Goal: Information Seeking & Learning: Find specific fact

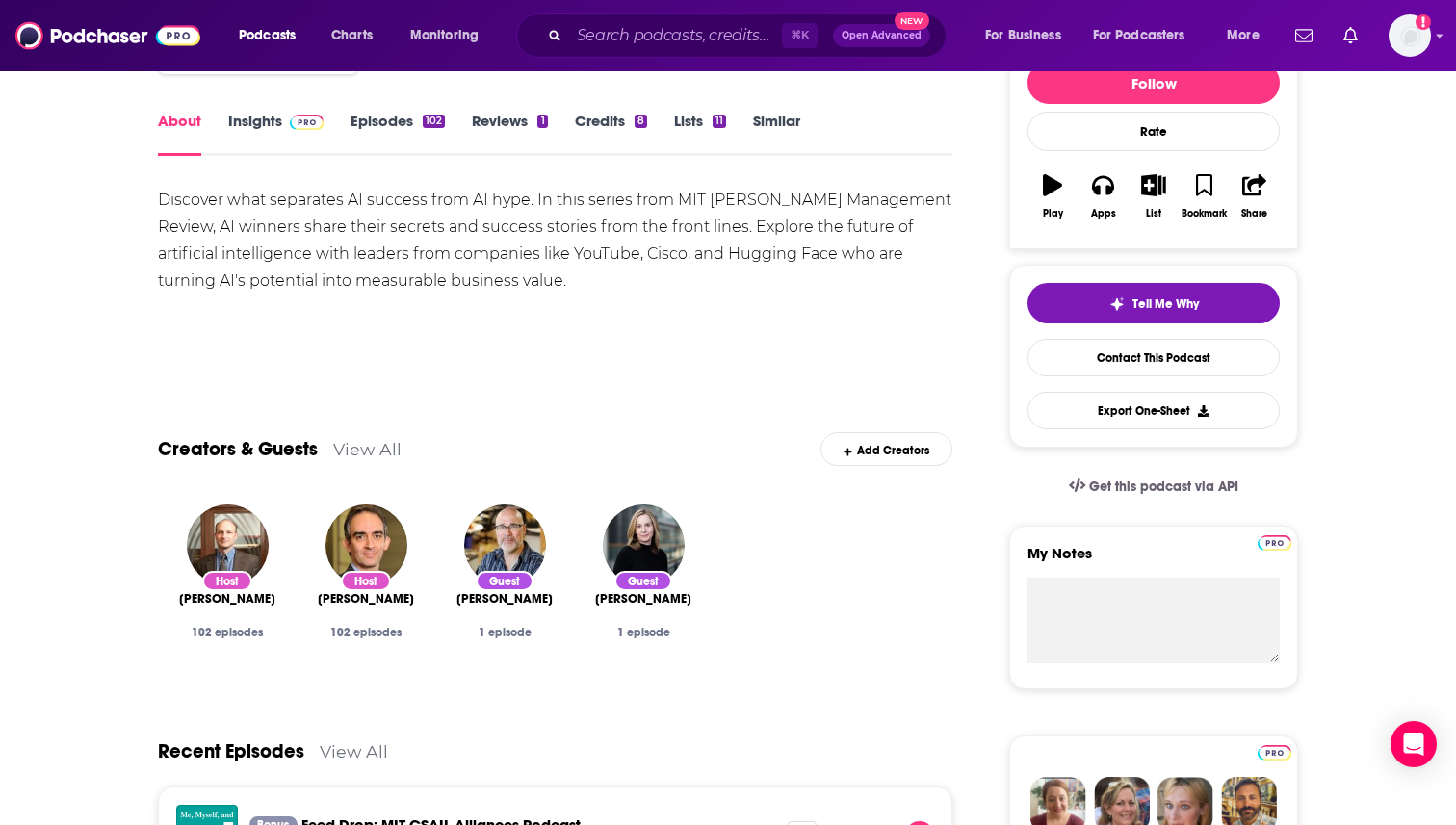
scroll to position [127, 0]
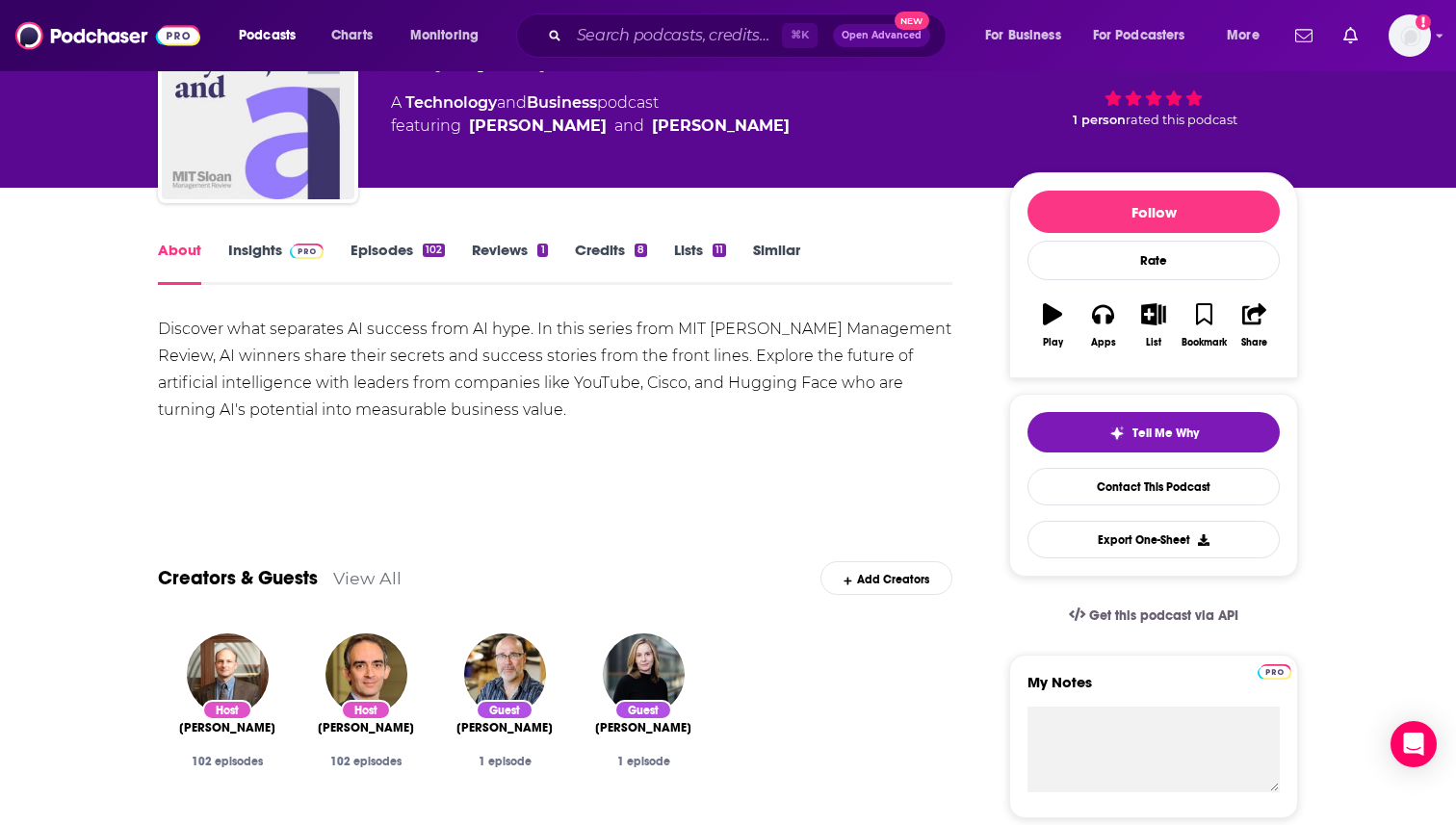
click at [263, 249] on link "Insights" at bounding box center [276, 263] width 96 height 44
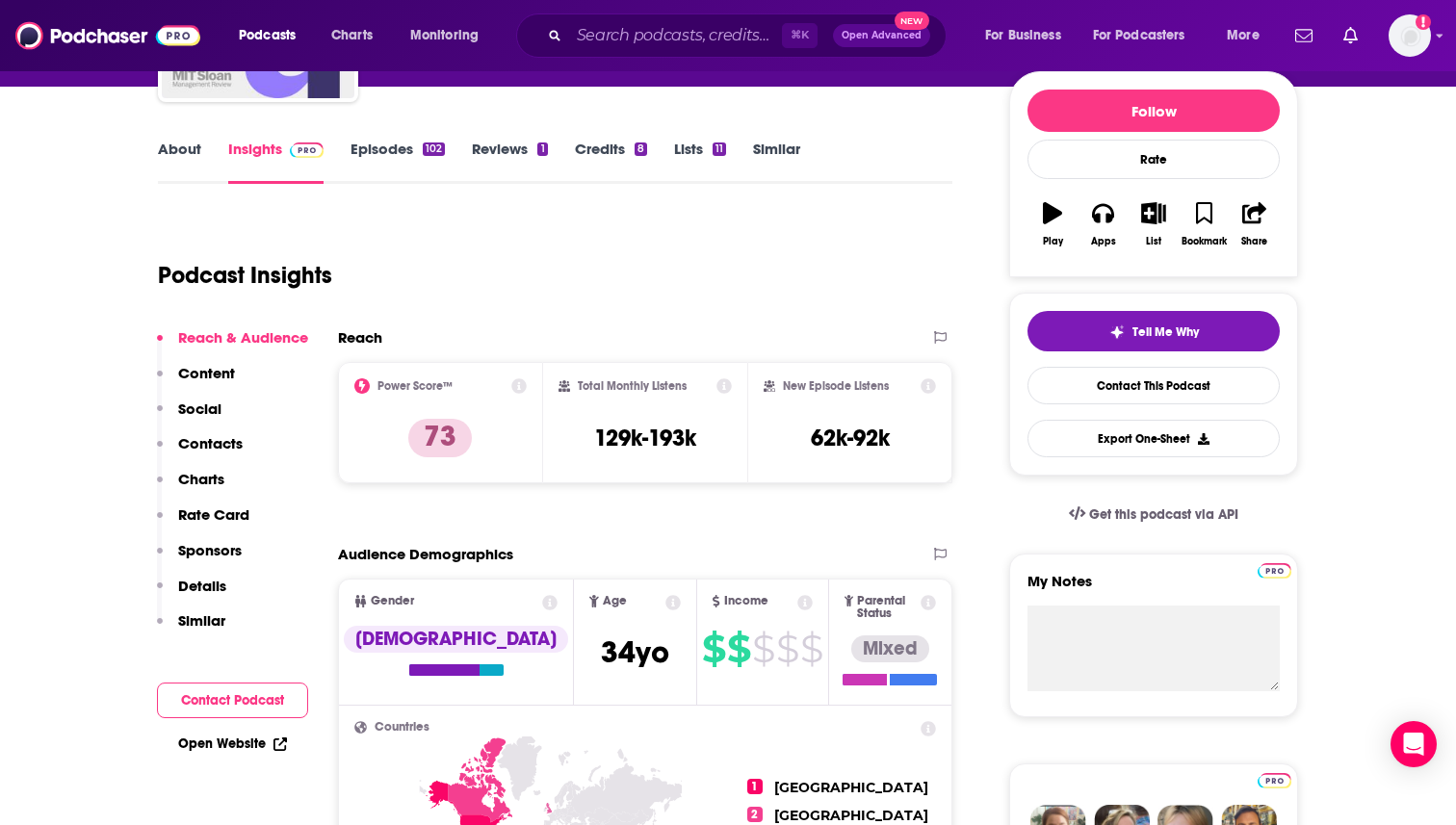
scroll to position [234, 0]
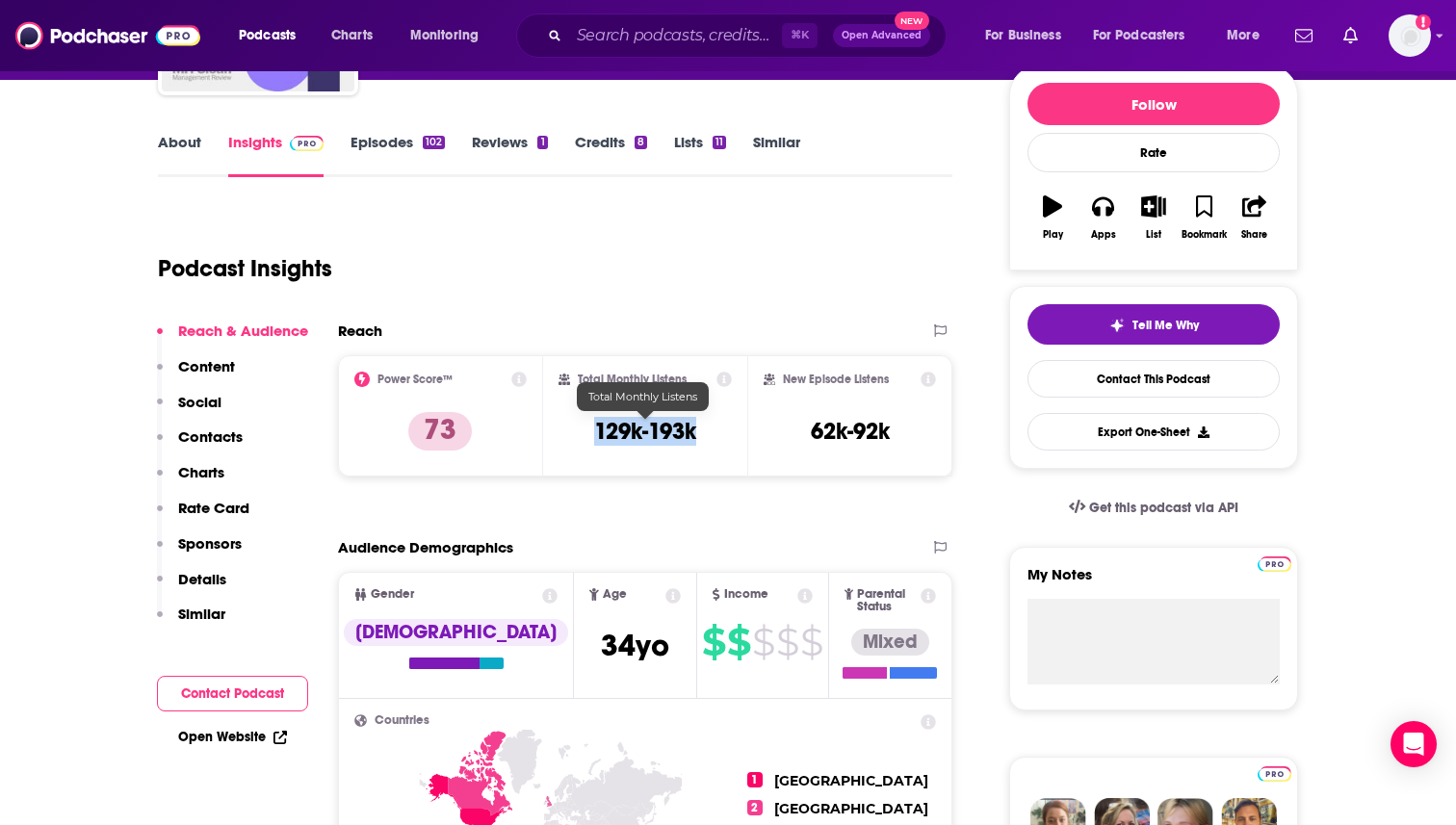
drag, startPoint x: 716, startPoint y: 437, endPoint x: 590, endPoint y: 437, distance: 126.0
click at [590, 437] on div "Total Monthly Listens 129k-193k" at bounding box center [645, 415] width 174 height 89
copy h3 "129k-193k"
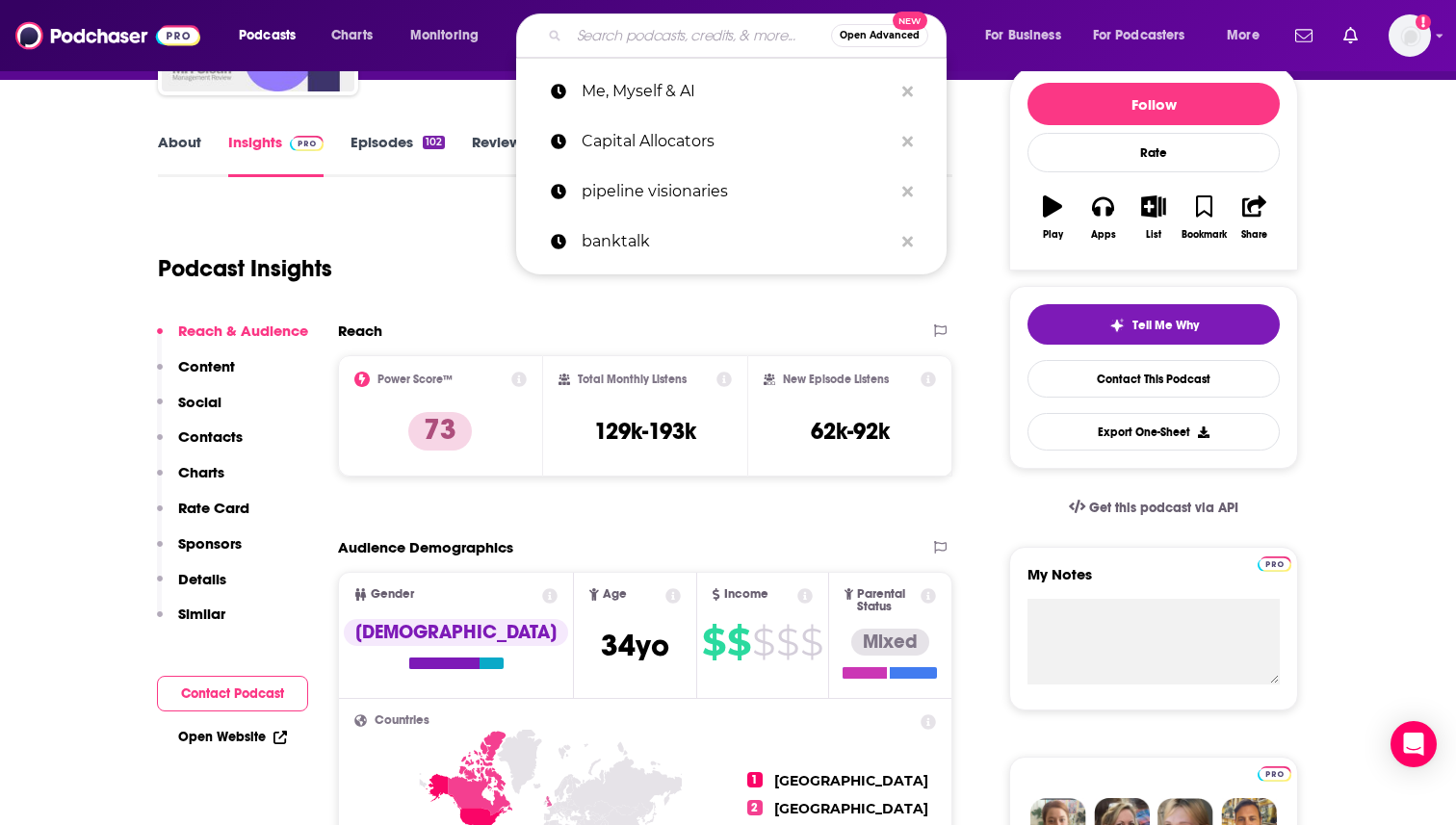
click at [693, 30] on input "Search podcasts, credits, & more..." at bounding box center [699, 35] width 262 height 31
paste input "Tearsheet Podcast"
type input "Tearsheet Podcast"
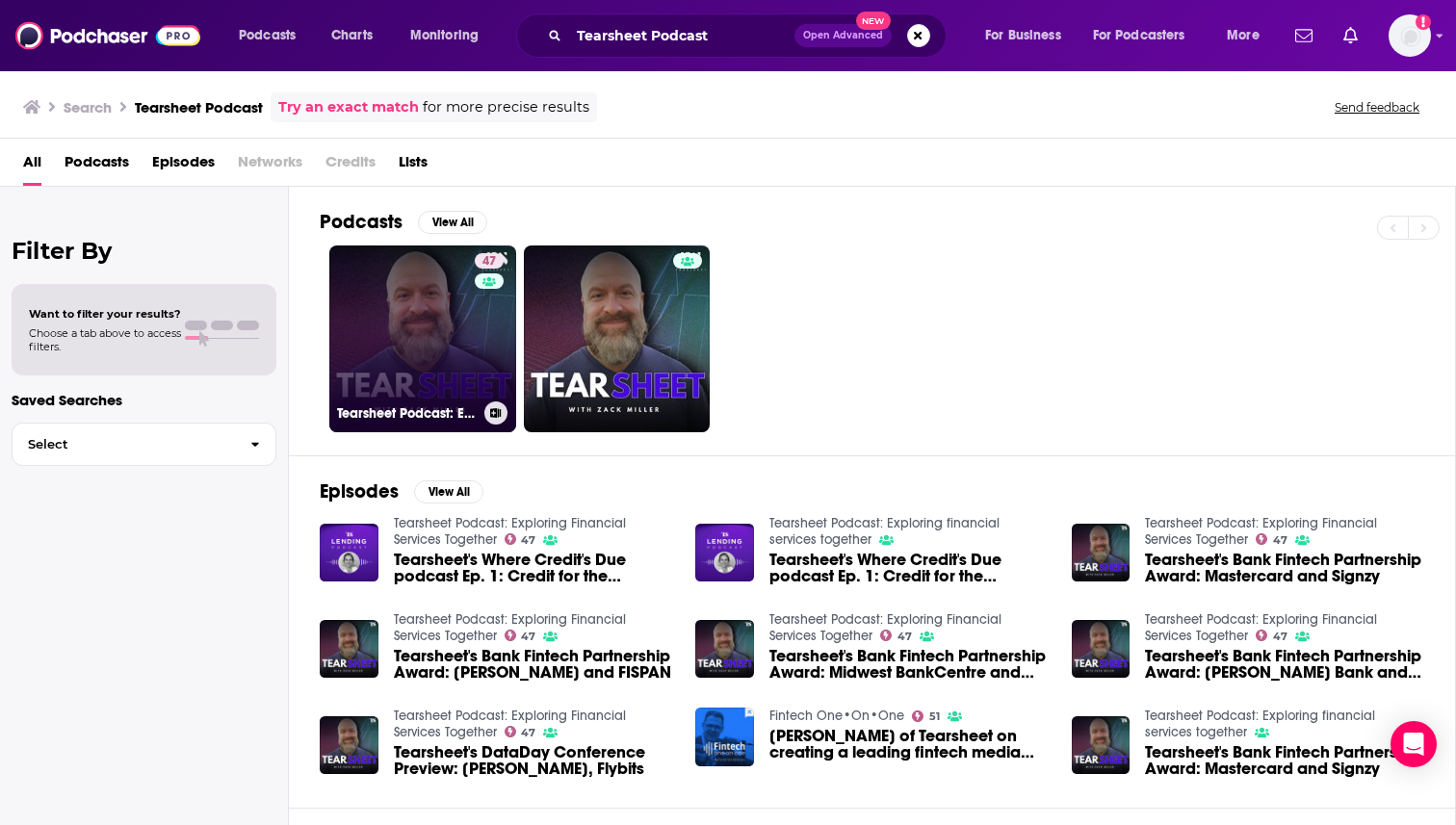
click at [445, 353] on link "47 Tearsheet Podcast: Exploring Financial Services Together" at bounding box center [423, 339] width 187 height 187
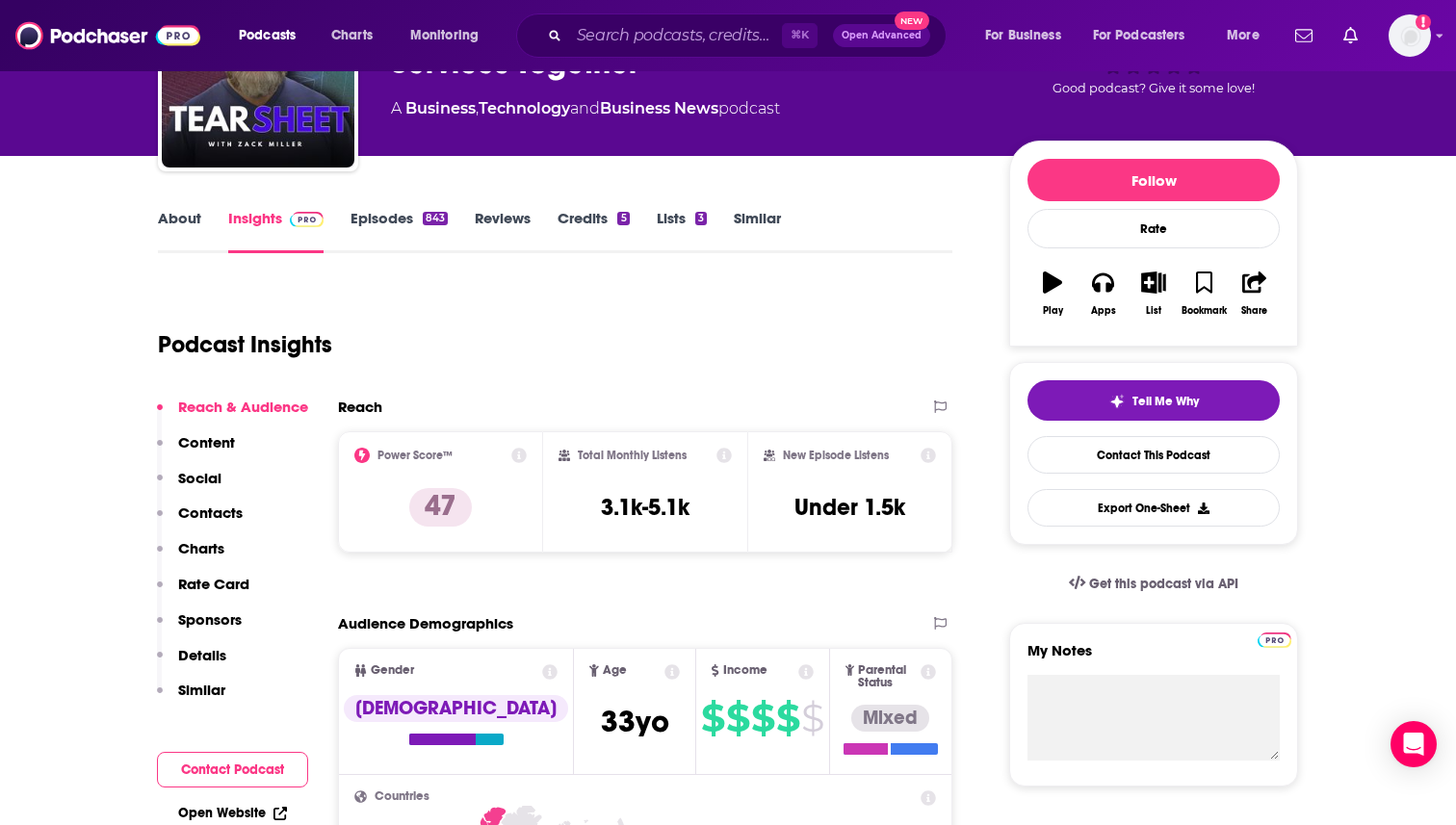
scroll to position [135, 0]
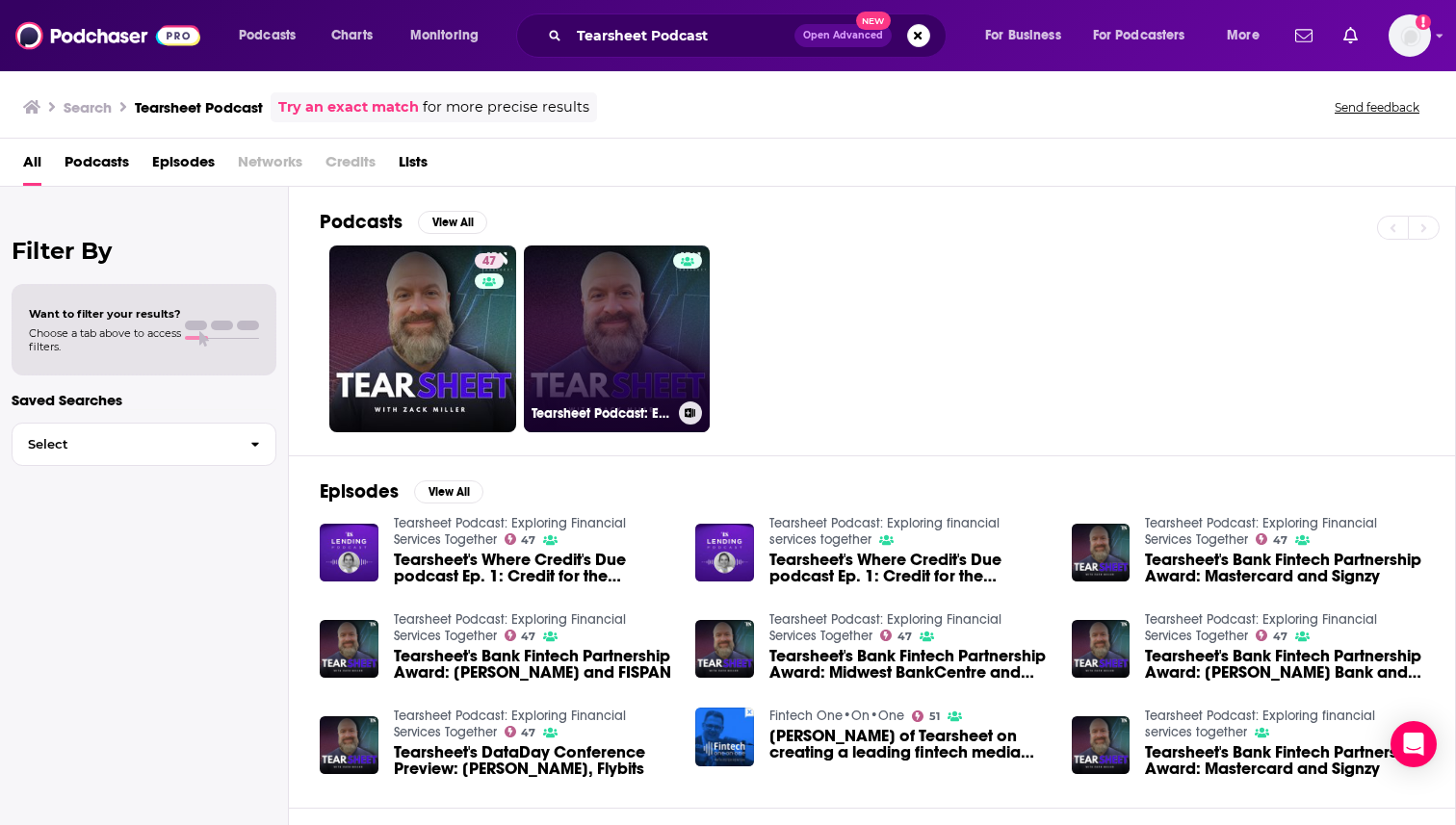
click at [600, 376] on link "Tearsheet Podcast: Exploring financial services together" at bounding box center [617, 339] width 187 height 187
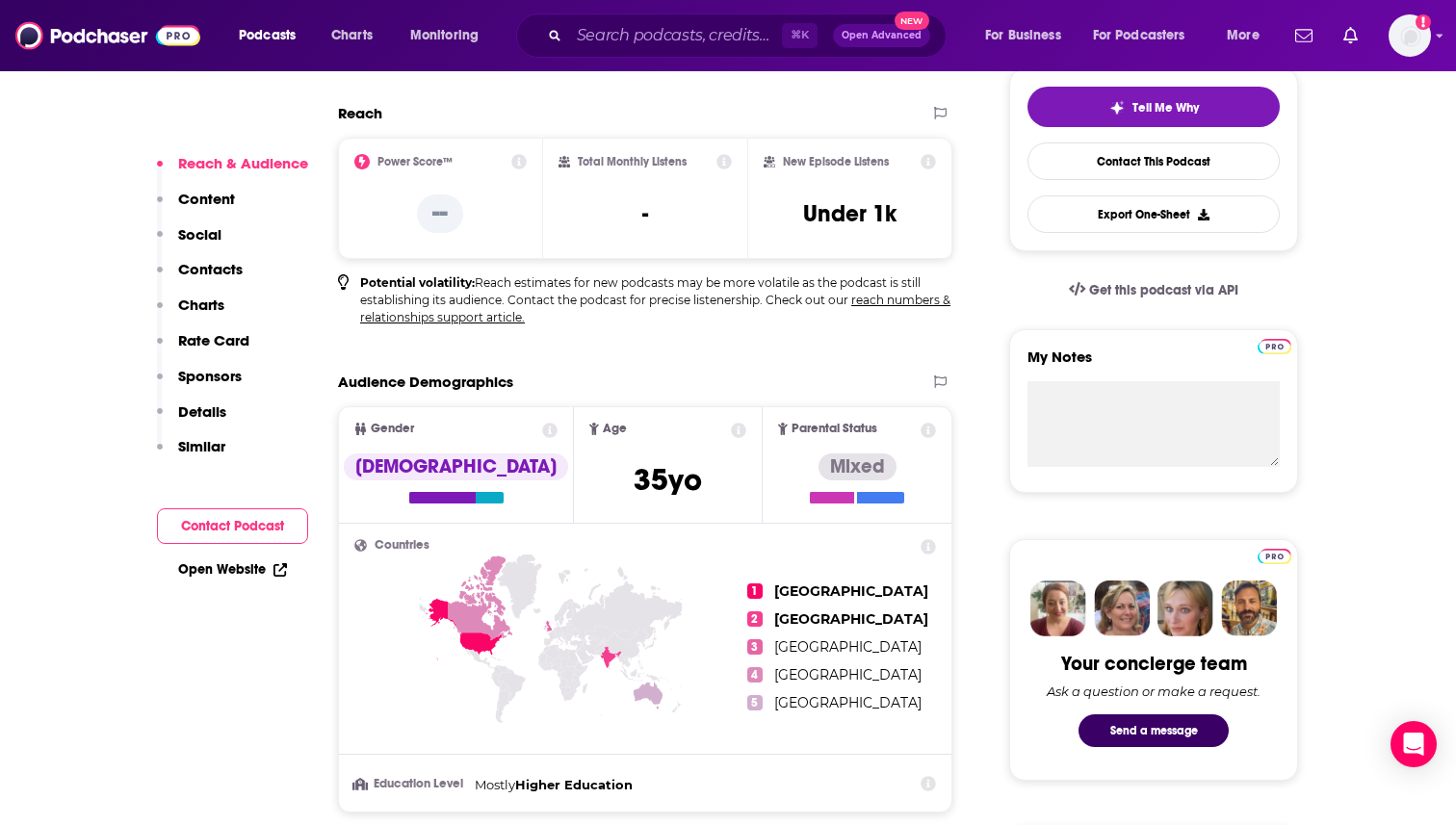
scroll to position [453, 0]
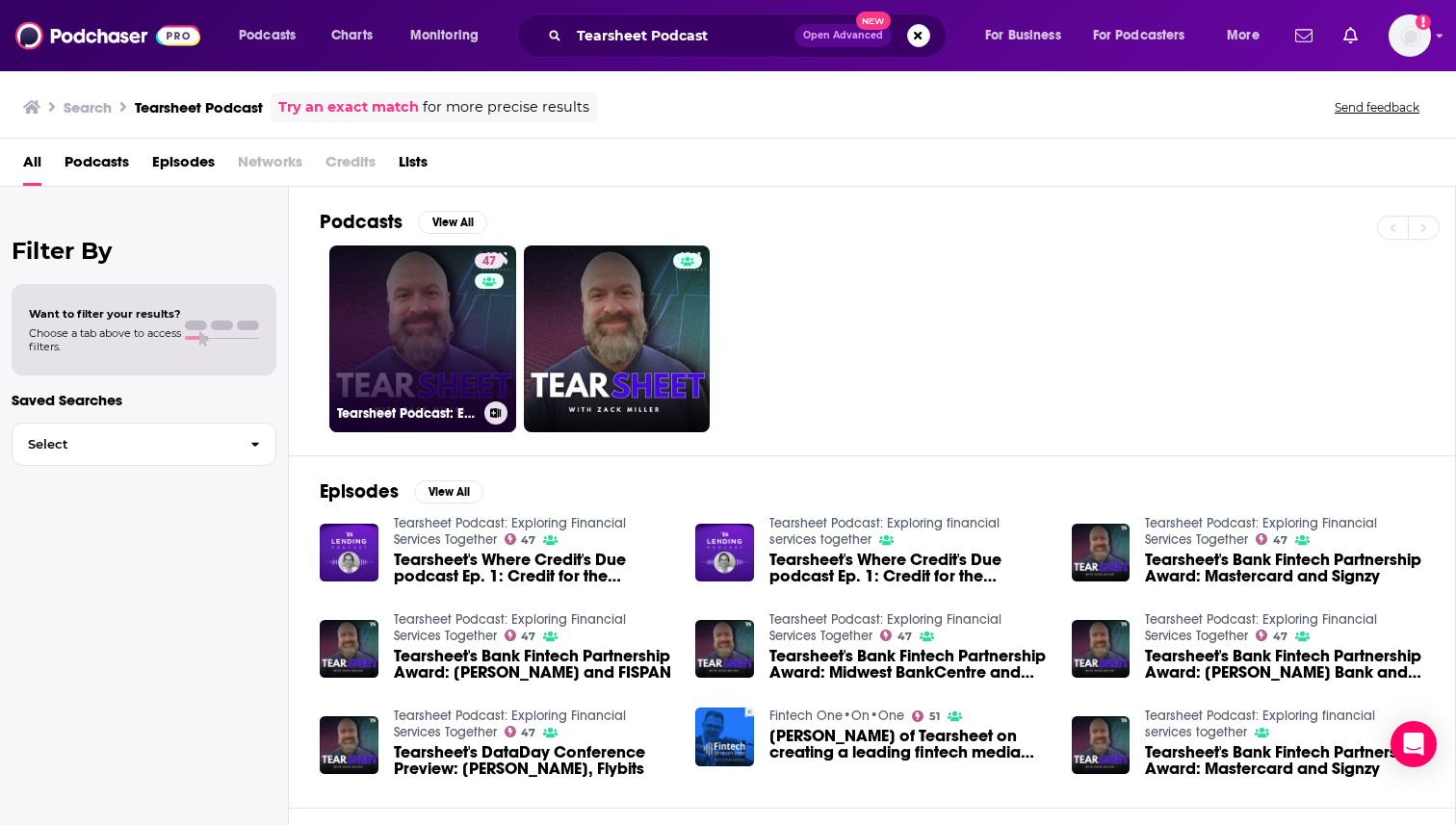
click at [404, 327] on link "47 Tearsheet Podcast: Exploring Financial Services Together" at bounding box center [423, 339] width 187 height 187
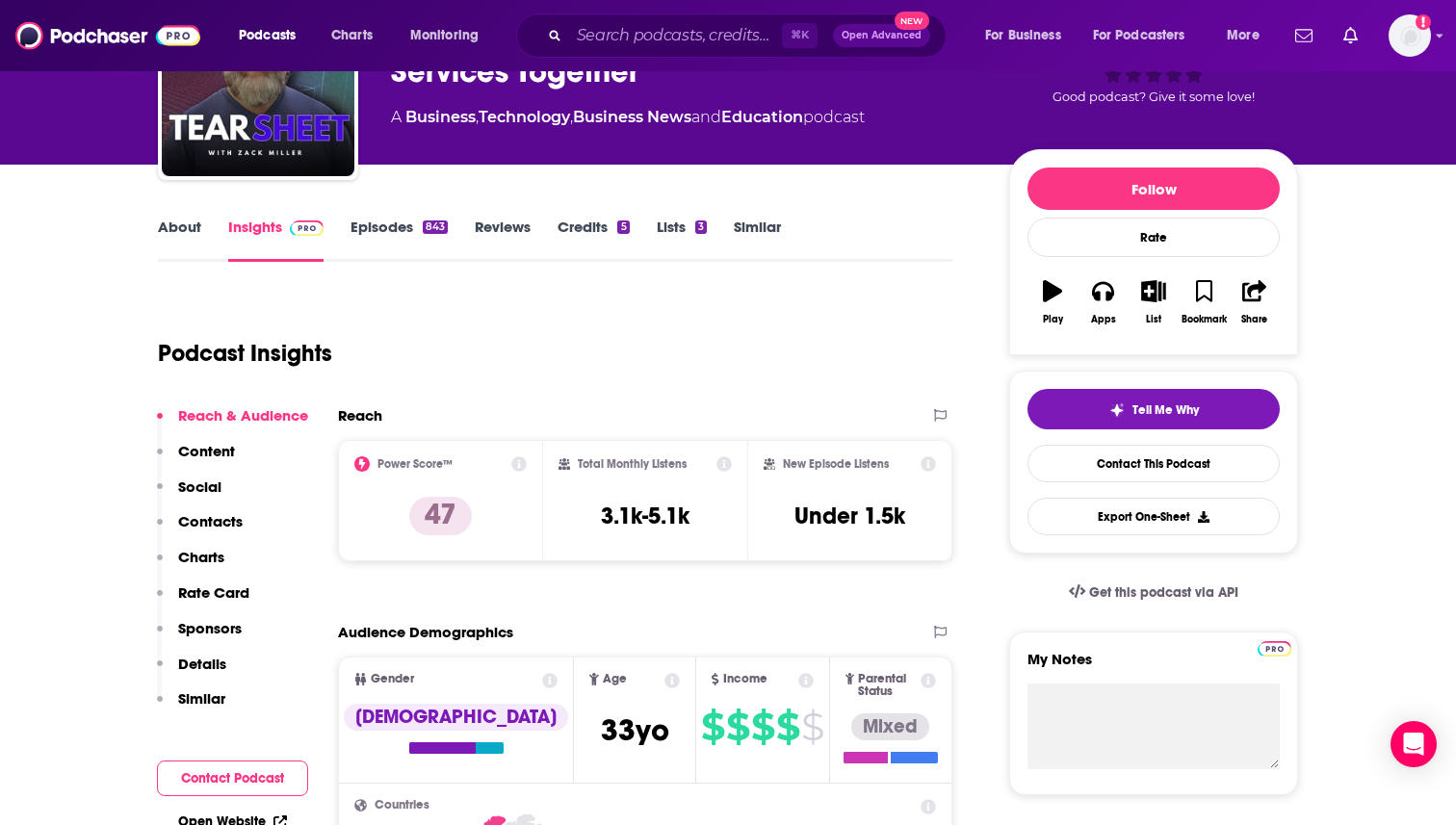
scroll to position [221, 0]
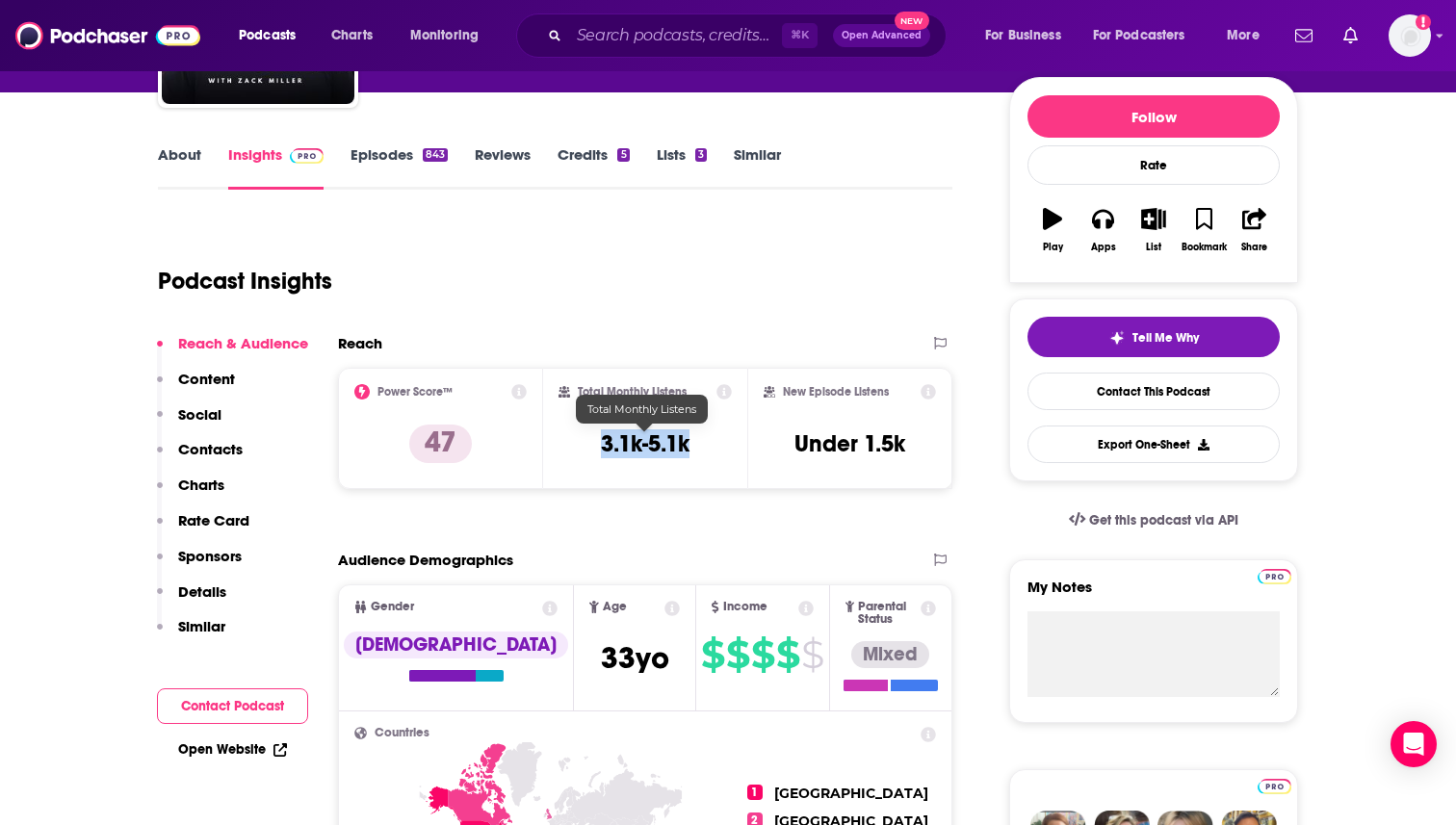
drag, startPoint x: 716, startPoint y: 447, endPoint x: 567, endPoint y: 446, distance: 149.0
click at [567, 446] on div "Total Monthly Listens 3.1k-5.1k" at bounding box center [645, 428] width 174 height 89
copy h3 "3.1k-5.1k"
